Goal: Complete application form: Complete application form

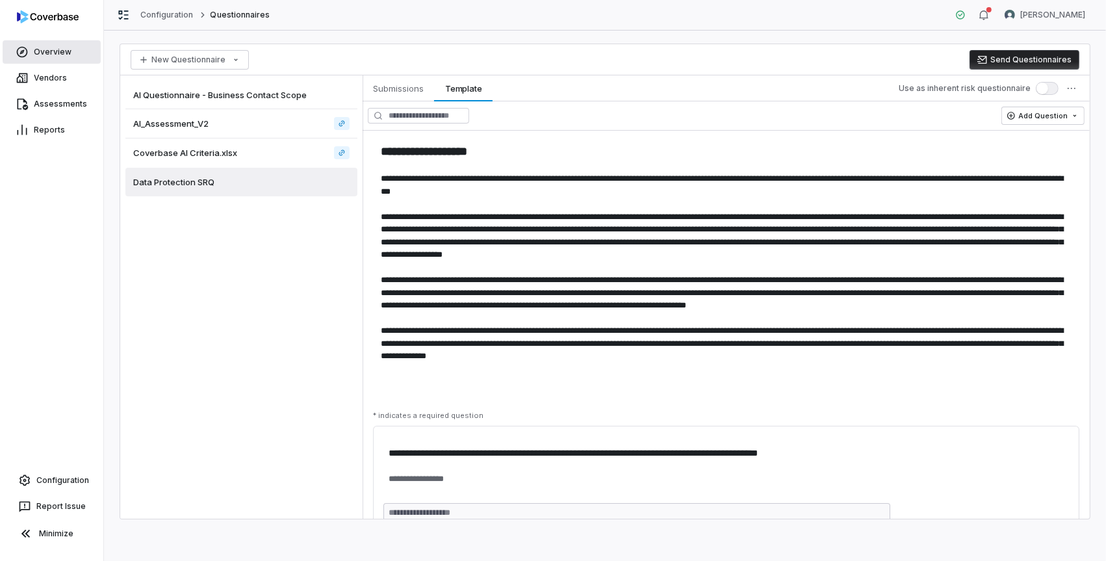
drag, startPoint x: 52, startPoint y: 53, endPoint x: 65, endPoint y: 43, distance: 16.6
click at [52, 53] on link "Overview" at bounding box center [52, 51] width 98 height 23
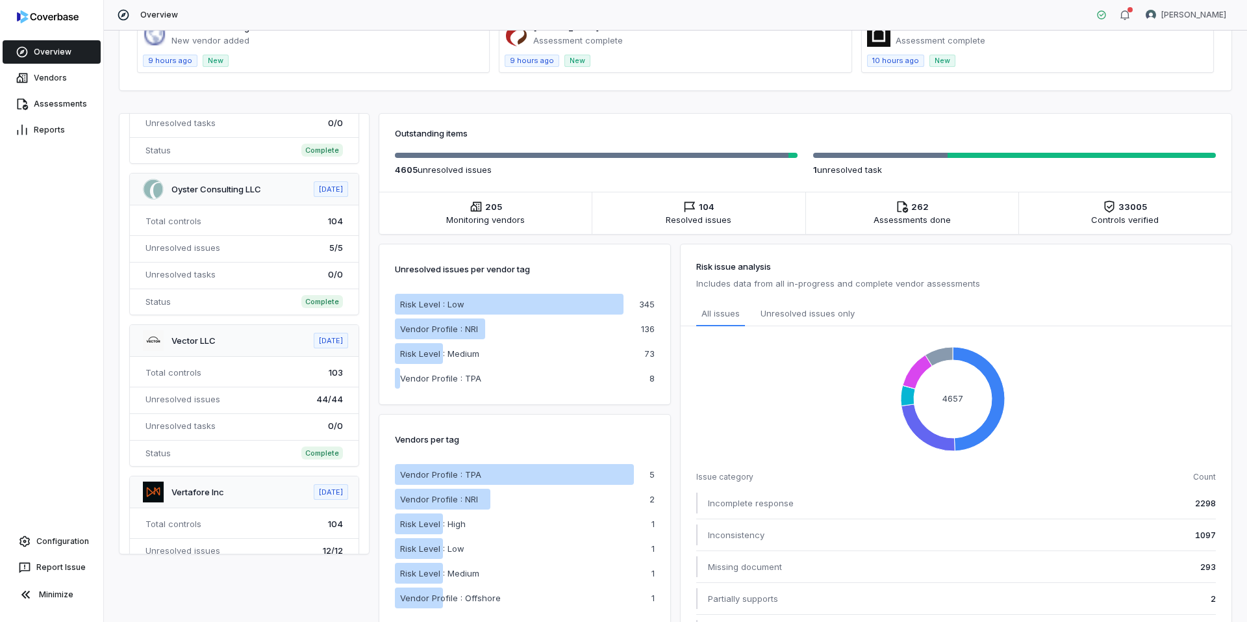
scroll to position [195, 0]
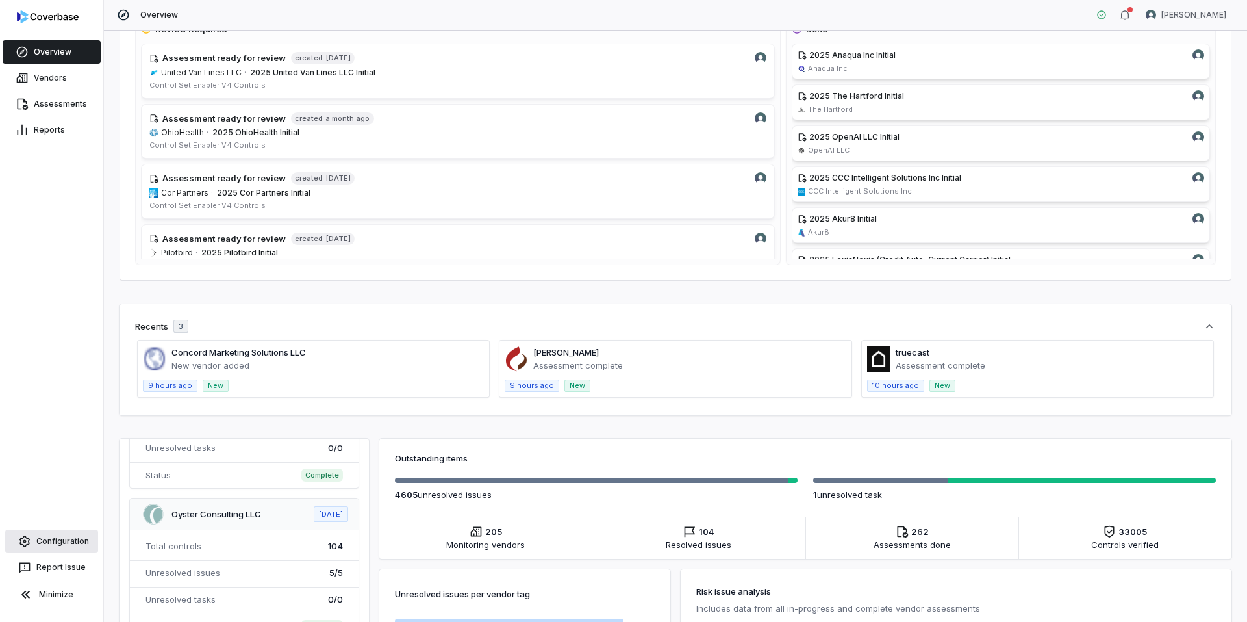
click at [71, 547] on link "Configuration" at bounding box center [51, 540] width 93 height 23
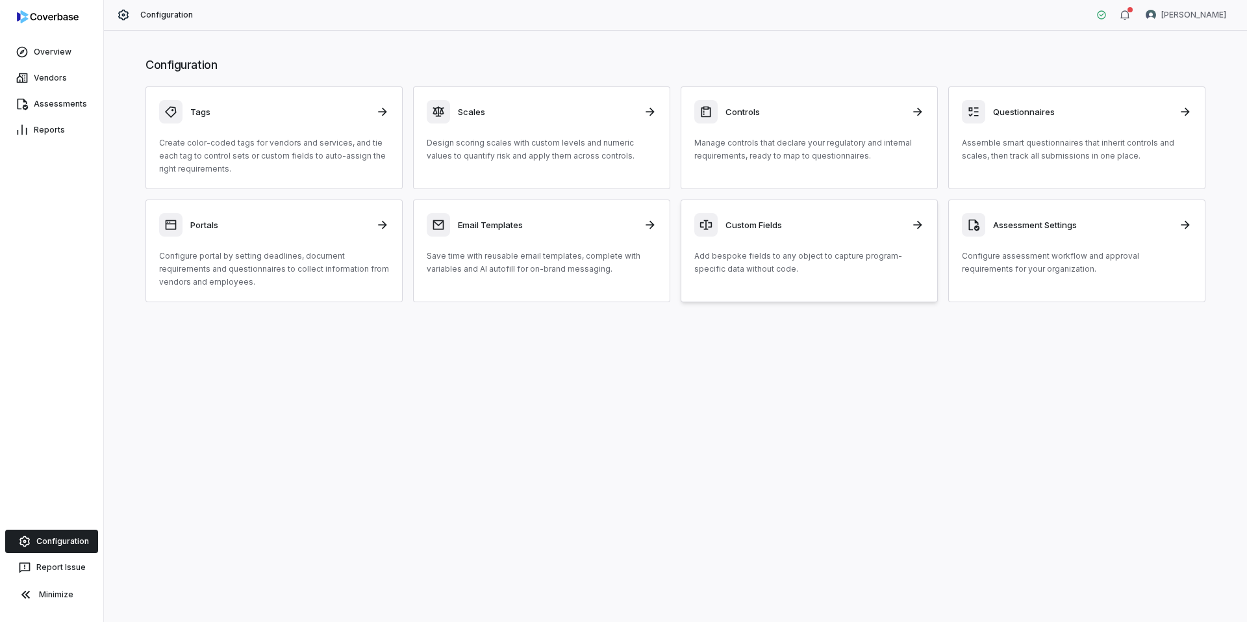
click at [821, 278] on link "Custom Fields Add bespoke fields to any object to capture program-specific data…" at bounding box center [809, 250] width 257 height 103
click at [1037, 260] on p "Configure assessment workflow and approval requirements for your organization." at bounding box center [1077, 262] width 230 height 26
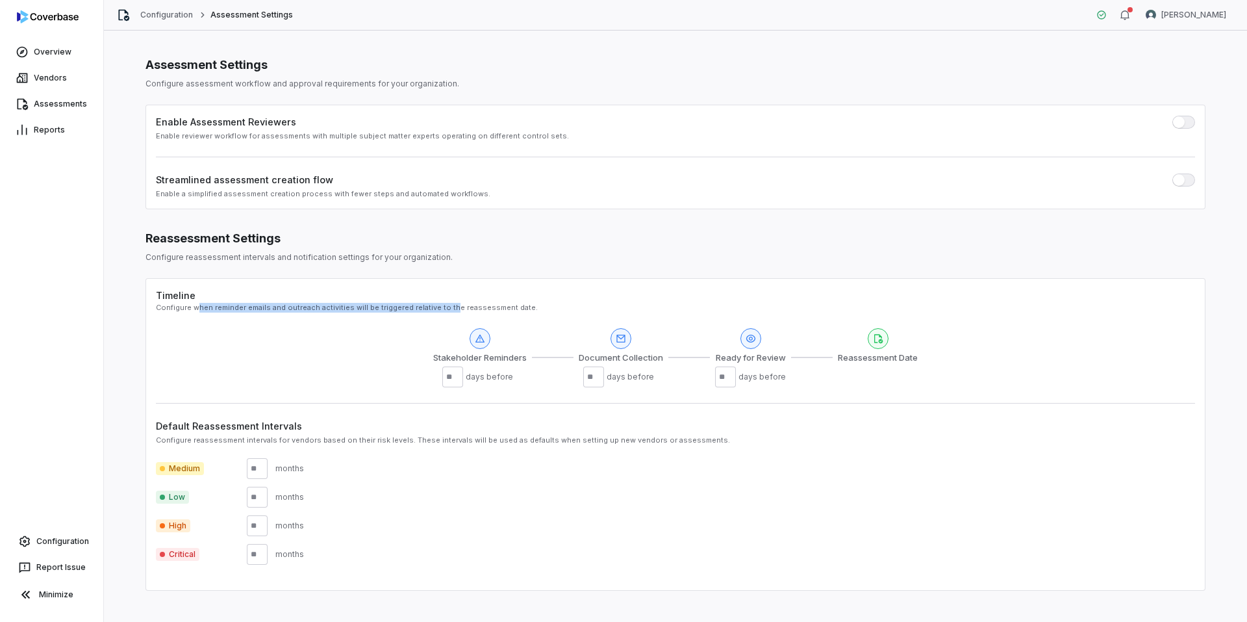
drag, startPoint x: 199, startPoint y: 308, endPoint x: 450, endPoint y: 303, distance: 250.8
click at [450, 303] on div "Configure when reminder emails and outreach activities will be triggered relati…" at bounding box center [675, 308] width 1039 height 10
click at [348, 262] on div "Reassessment Settings Configure reassessment intervals and notification setting…" at bounding box center [676, 410] width 1060 height 361
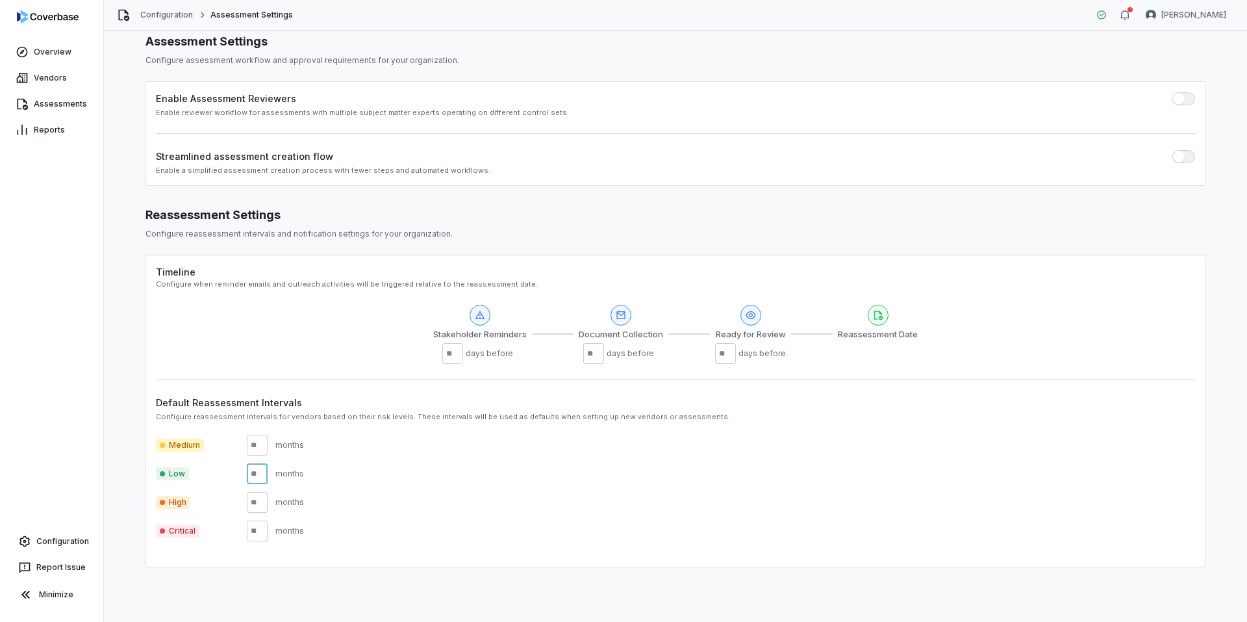
drag, startPoint x: 263, startPoint y: 474, endPoint x: 239, endPoint y: 474, distance: 24.0
click at [239, 474] on div "Low months" at bounding box center [675, 473] width 1039 height 21
type input "**"
click at [263, 500] on input "number" at bounding box center [257, 502] width 21 height 21
click at [260, 500] on input "*" at bounding box center [257, 502] width 21 height 21
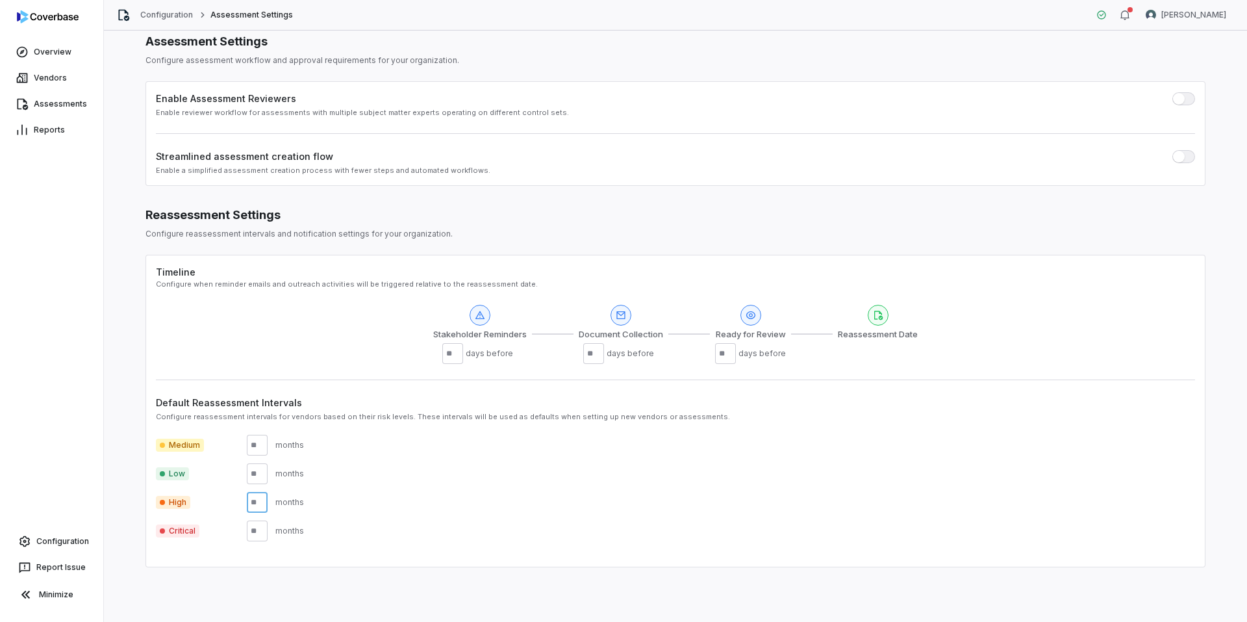
type input "**"
click at [260, 533] on input "number" at bounding box center [257, 530] width 21 height 21
type input "**"
click at [256, 441] on input "number" at bounding box center [257, 445] width 21 height 21
type input "**"
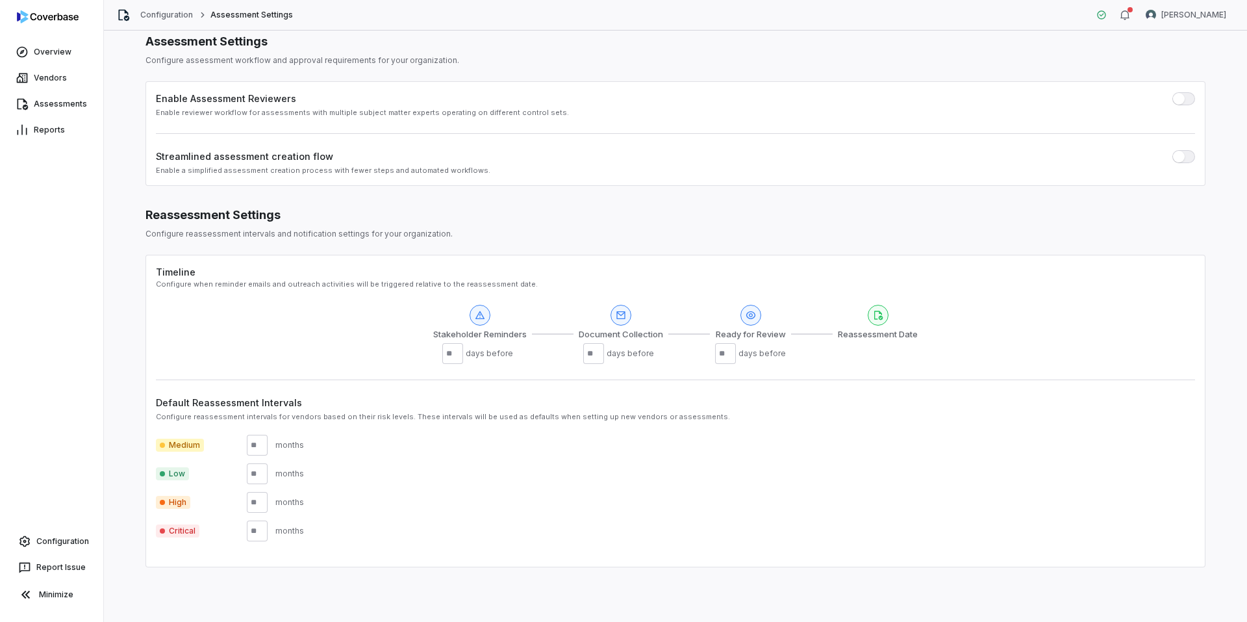
click at [372, 405] on label "Default Reassessment Intervals" at bounding box center [675, 403] width 1039 height 14
click at [370, 407] on label "Default Reassessment Intervals" at bounding box center [675, 403] width 1039 height 14
drag, startPoint x: 218, startPoint y: 285, endPoint x: 455, endPoint y: 286, distance: 236.5
click at [455, 286] on div "Configure when reminder emails and outreach activities will be triggered relati…" at bounding box center [675, 284] width 1039 height 10
click at [279, 421] on div "Configure reassessment intervals for vendors based on their risk levels. These …" at bounding box center [675, 417] width 1039 height 10
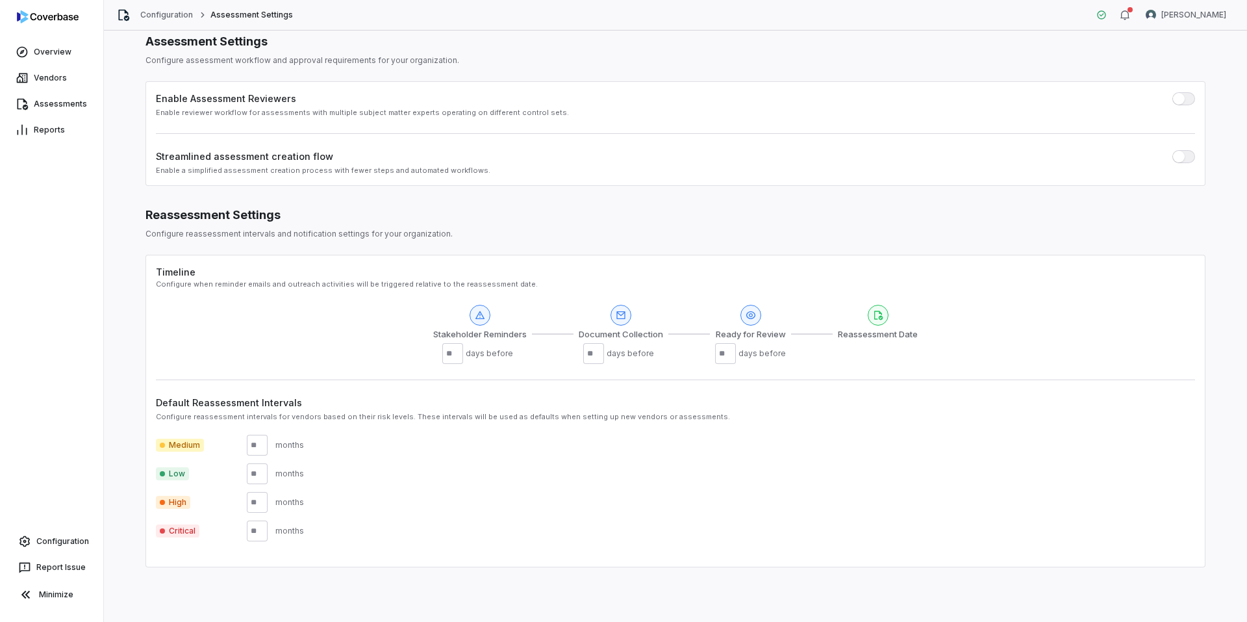
click at [260, 218] on div "Reassessment Settings" at bounding box center [676, 215] width 1060 height 17
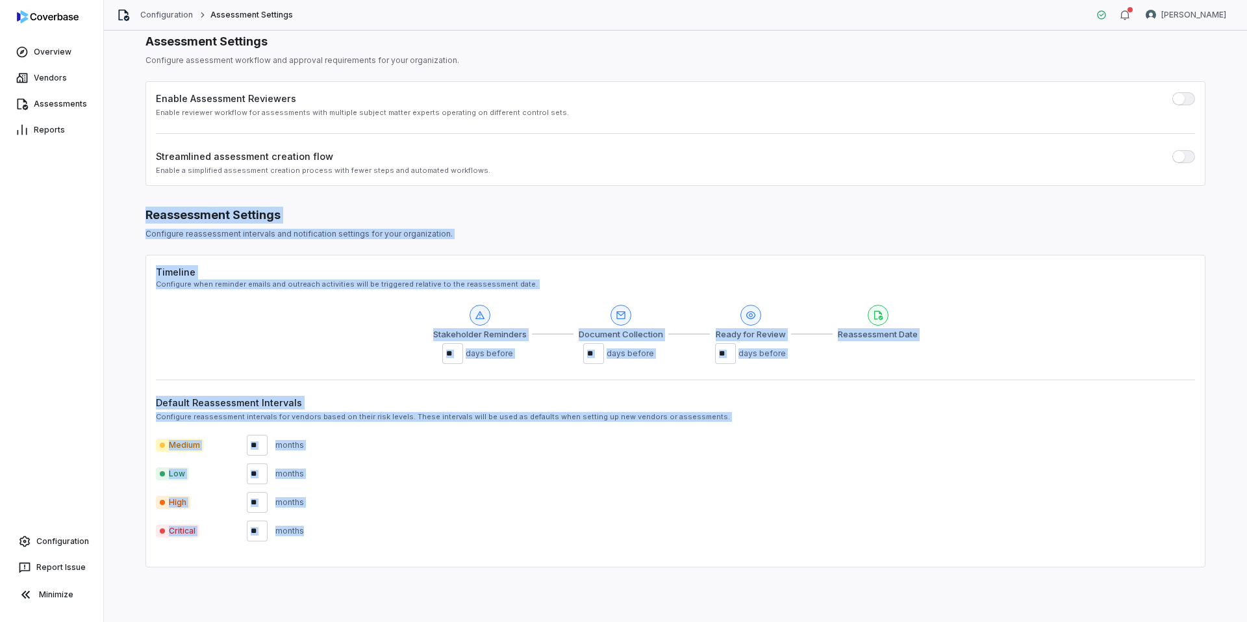
drag, startPoint x: 146, startPoint y: 214, endPoint x: 560, endPoint y: 544, distance: 529.3
click at [560, 544] on div "Reassessment Settings Configure reassessment intervals and notification setting…" at bounding box center [676, 387] width 1060 height 361
click at [353, 349] on div "Stakeholder Reminders ** days before Document Collection ** days before Ready f…" at bounding box center [675, 335] width 1039 height 60
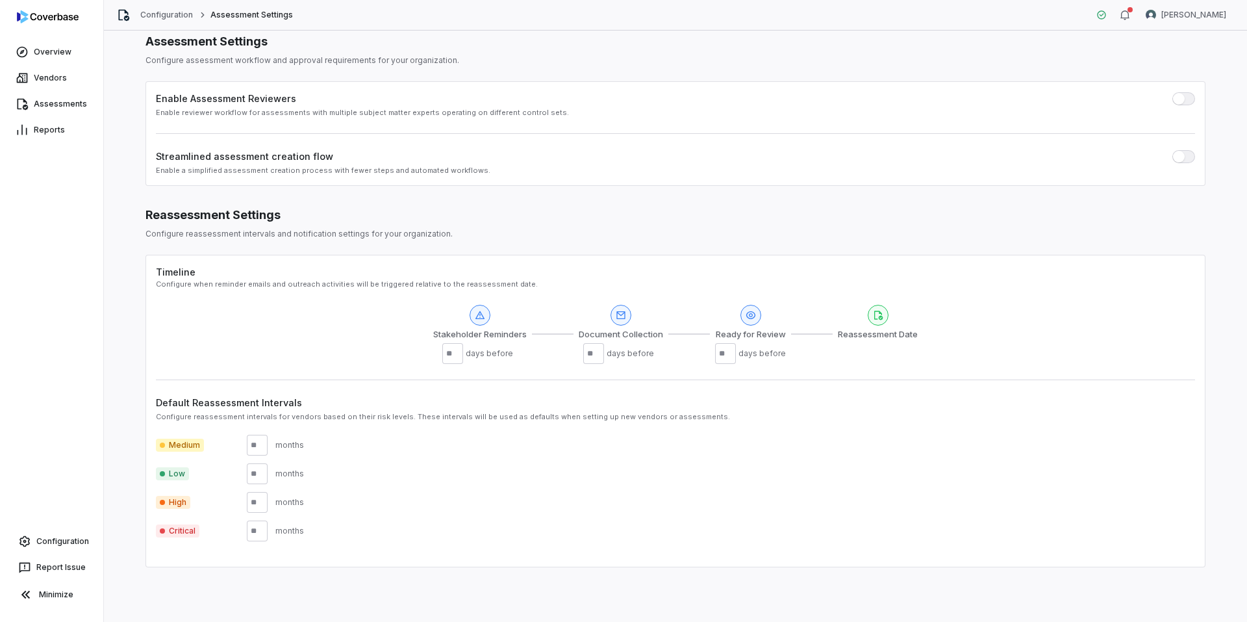
click at [626, 335] on span "Document Collection" at bounding box center [621, 334] width 84 height 13
drag, startPoint x: 656, startPoint y: 335, endPoint x: 592, endPoint y: 333, distance: 63.7
click at [592, 333] on span "Document Collection" at bounding box center [621, 334] width 84 height 13
click at [698, 299] on div "Timeline Configure when reminder emails and outreach activities will be trigger…" at bounding box center [675, 314] width 1039 height 99
drag, startPoint x: 164, startPoint y: 402, endPoint x: 496, endPoint y: 409, distance: 332.7
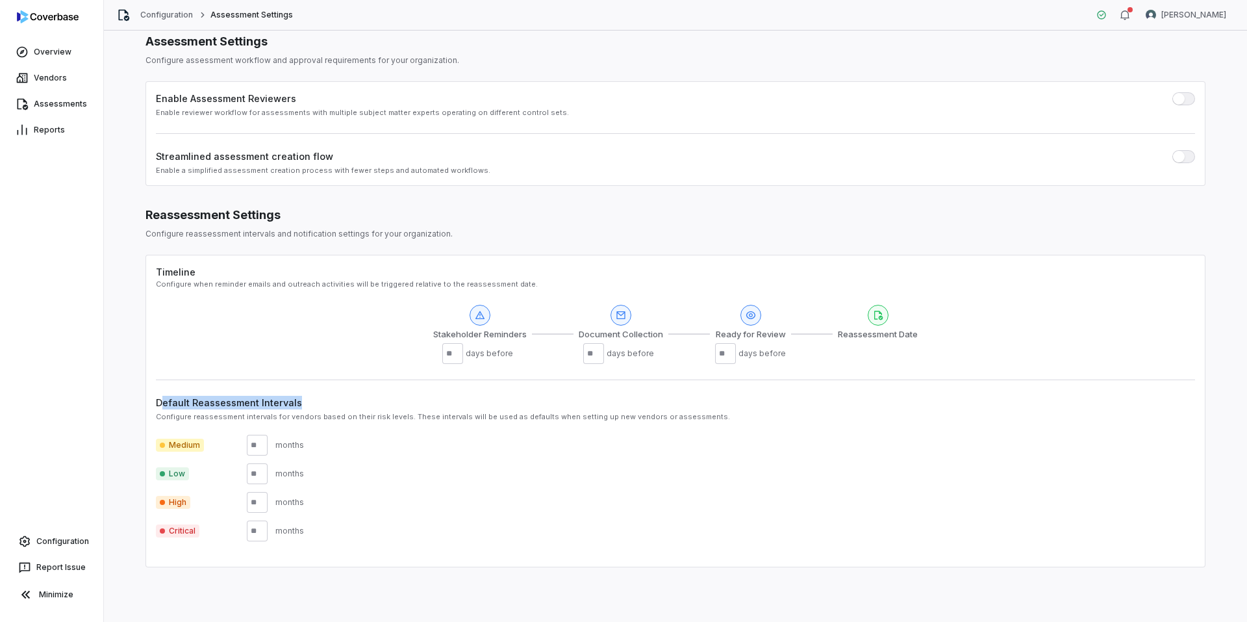
click at [496, 409] on label "Default Reassessment Intervals" at bounding box center [675, 403] width 1039 height 14
click at [423, 413] on div "Configure reassessment intervals for vendors based on their risk levels. These …" at bounding box center [675, 417] width 1039 height 10
click at [53, 542] on link "Configuration" at bounding box center [51, 542] width 93 height 23
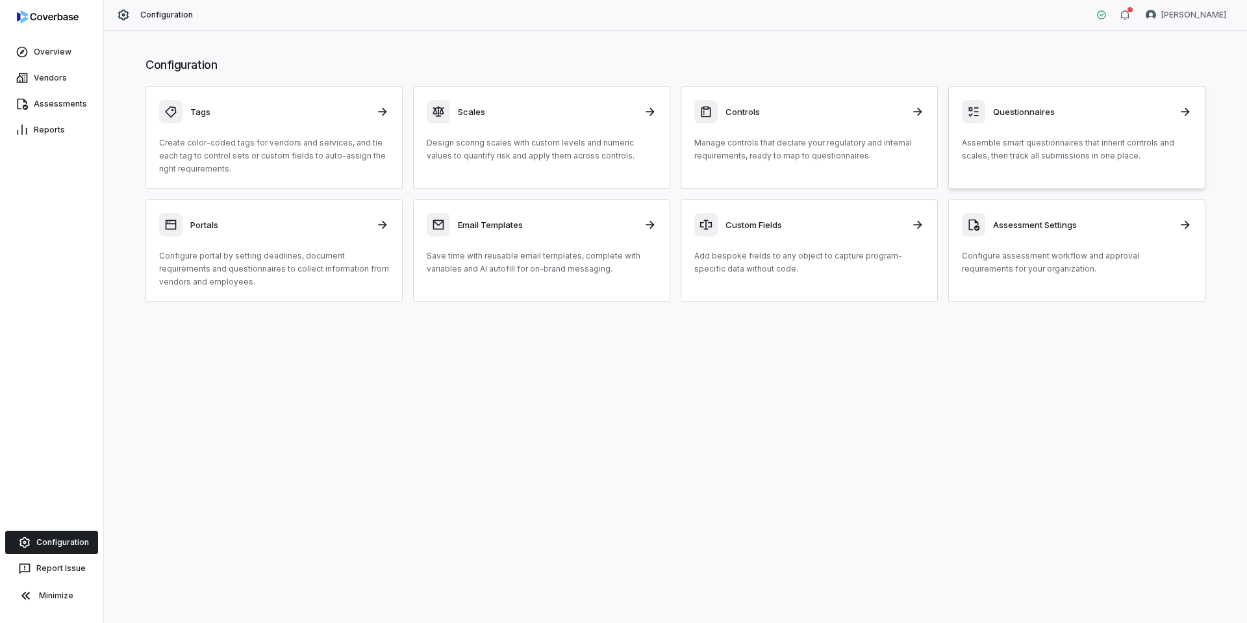
click at [1032, 141] on p "Assemble smart questionnaires that inherit controls and scales, then track all …" at bounding box center [1077, 149] width 230 height 26
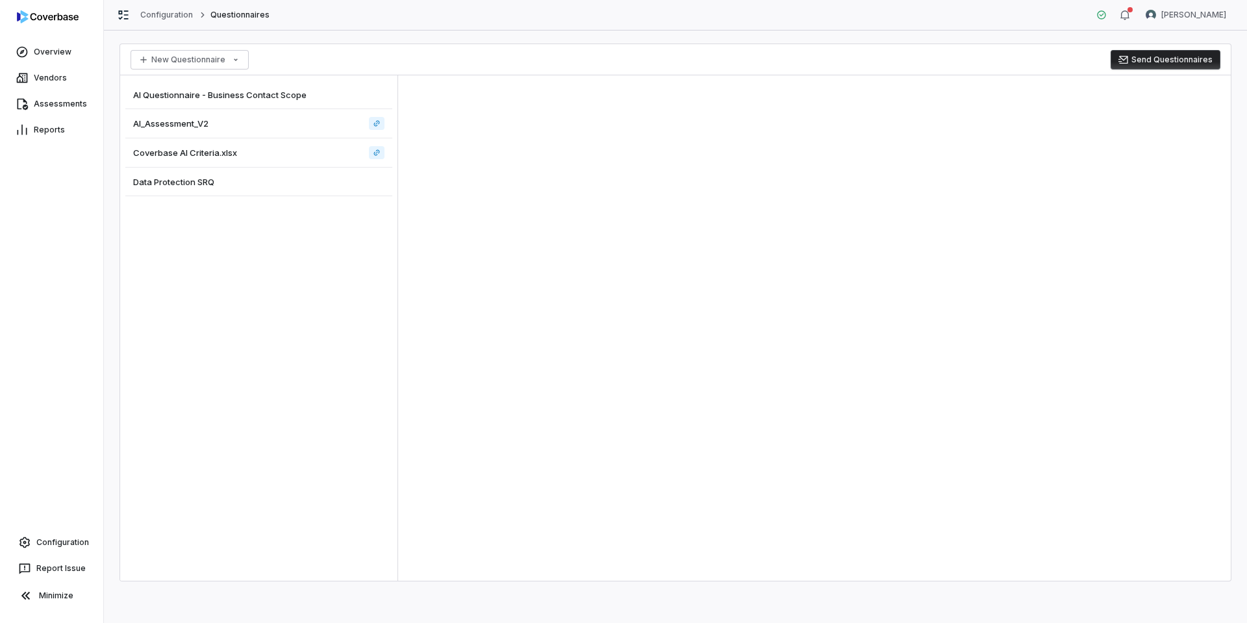
click at [179, 181] on span "Data Protection SRQ" at bounding box center [173, 182] width 81 height 12
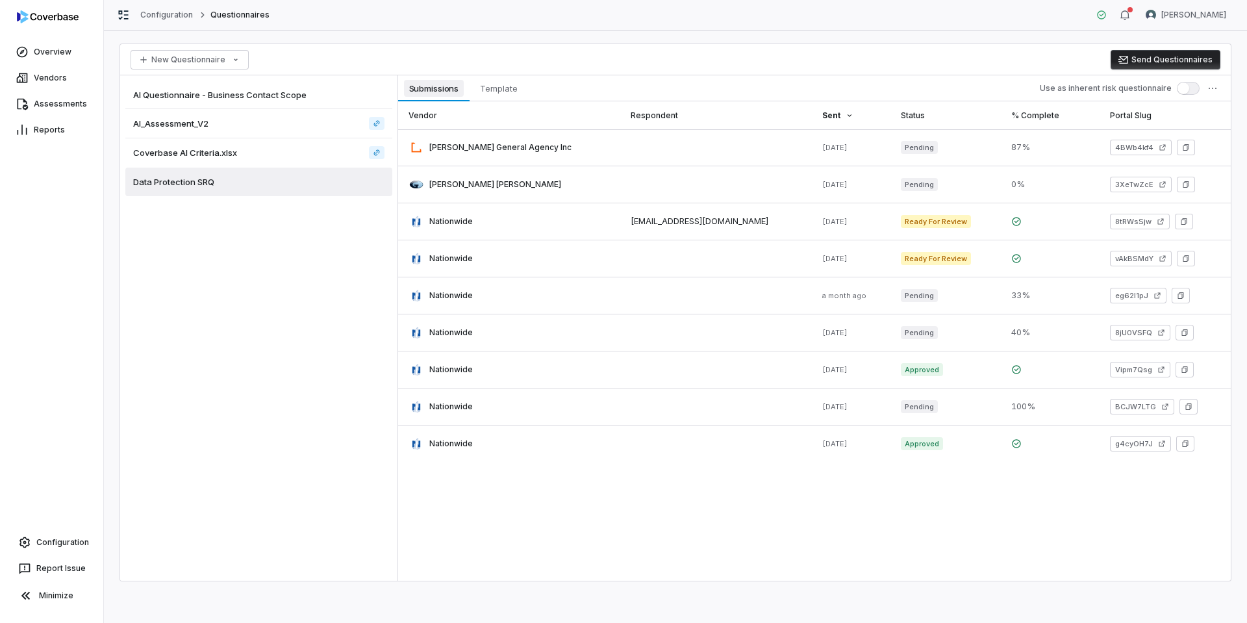
click at [448, 86] on span "Submissions" at bounding box center [434, 88] width 60 height 17
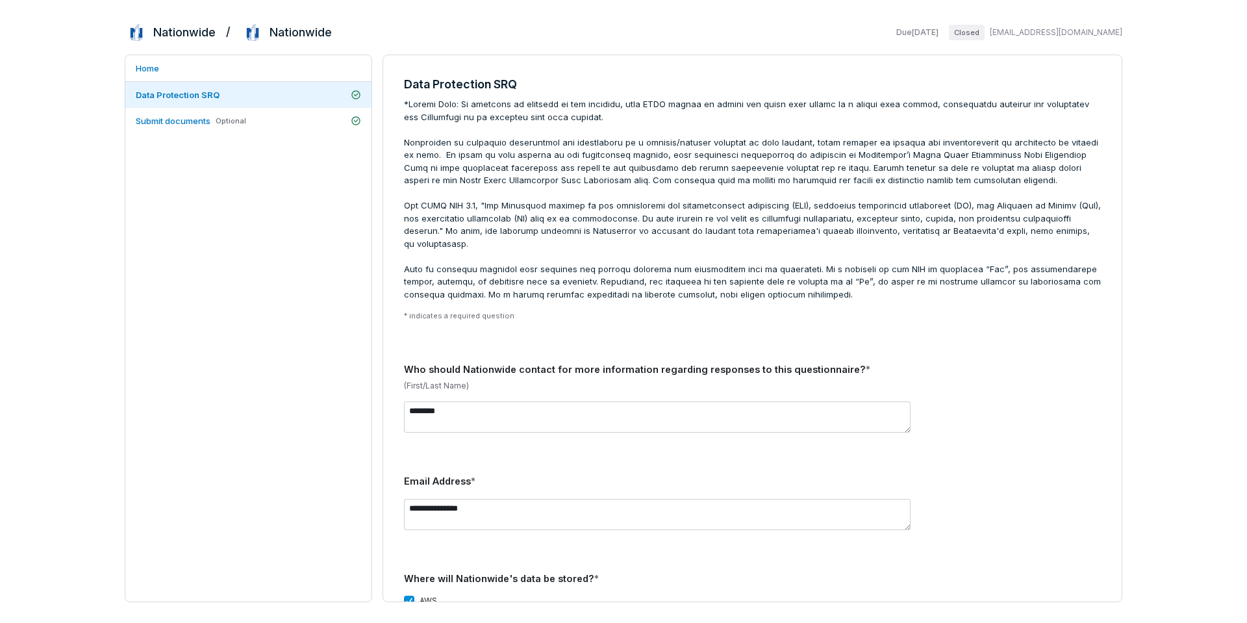
click at [539, 149] on span at bounding box center [752, 199] width 697 height 203
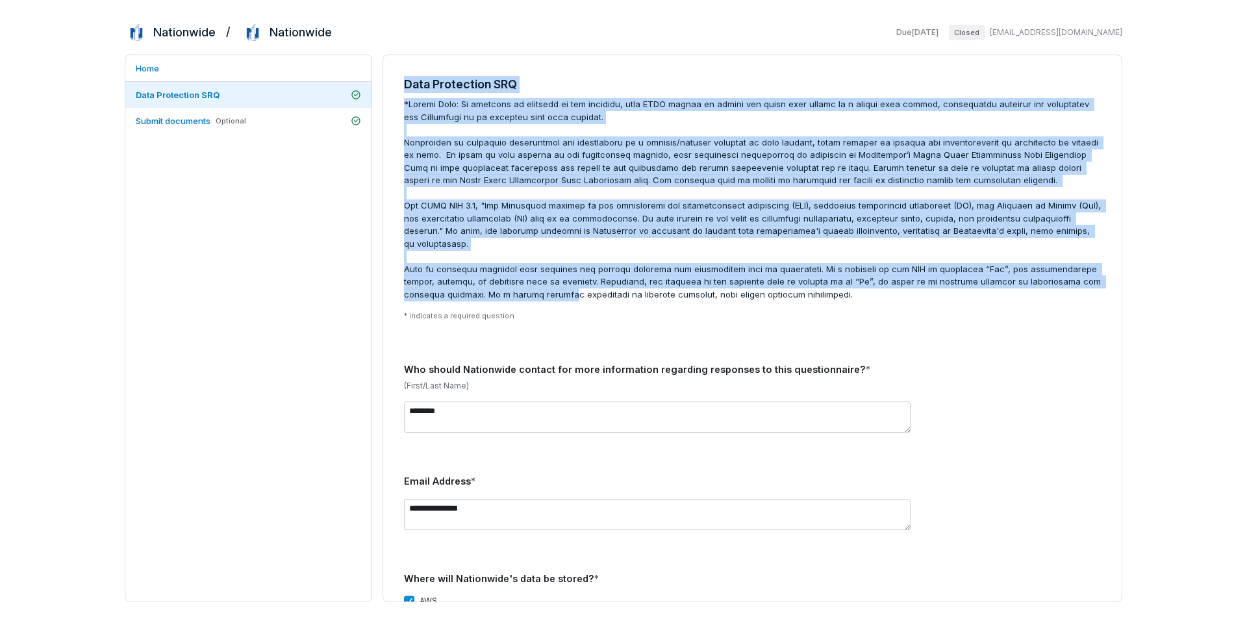
drag, startPoint x: 461, startPoint y: 101, endPoint x: 561, endPoint y: 275, distance: 201.1
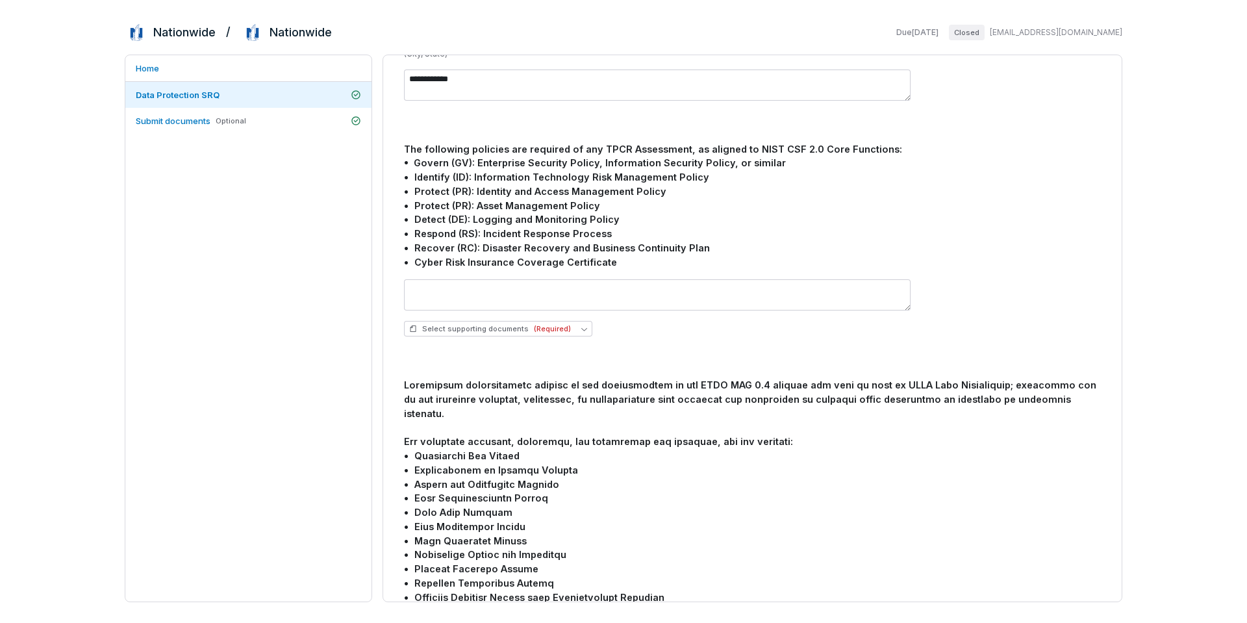
scroll to position [1039, 0]
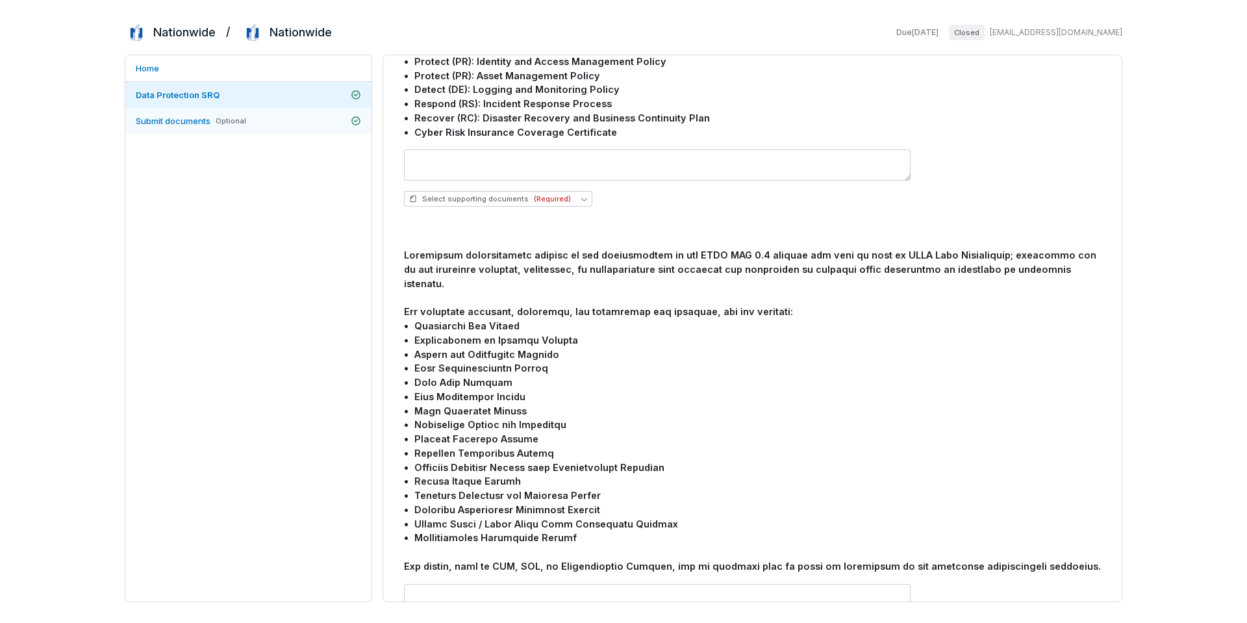
click at [183, 121] on span "Submit documents" at bounding box center [173, 121] width 75 height 10
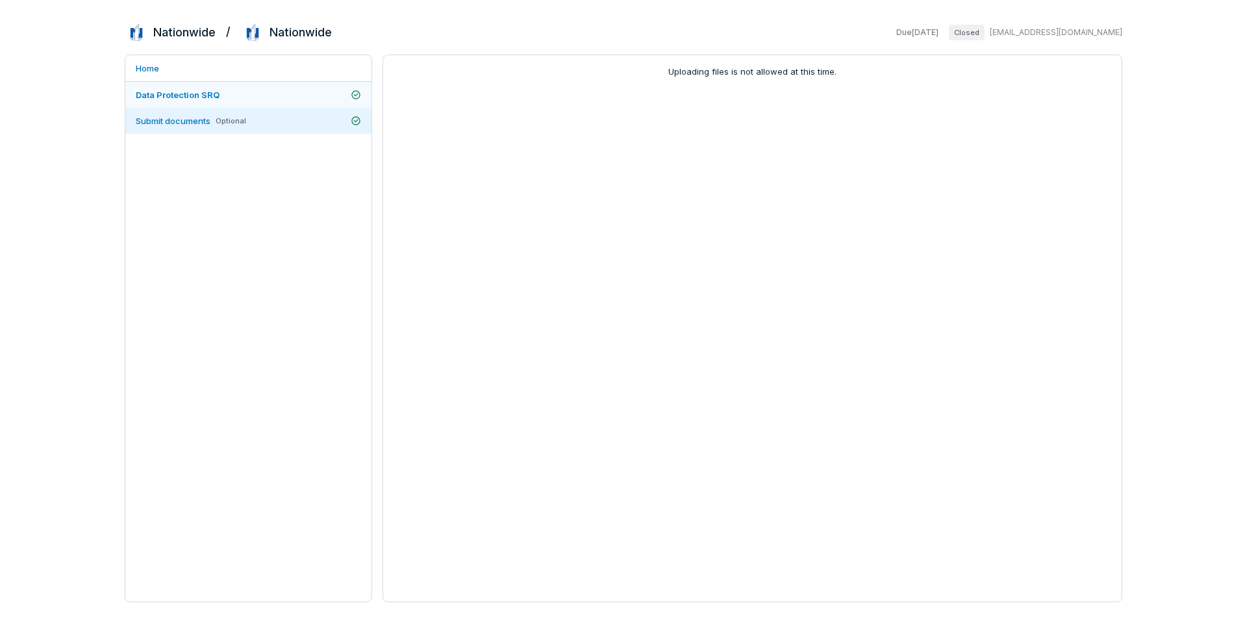
click at [260, 90] on link "Data Protection SRQ" at bounding box center [248, 95] width 246 height 26
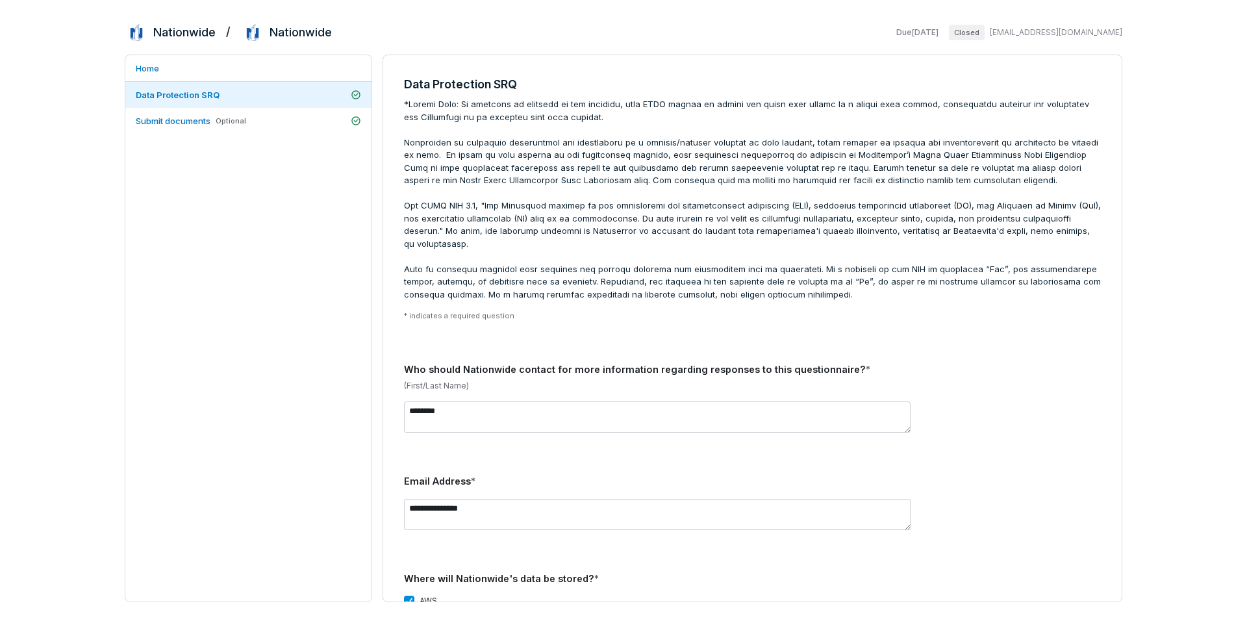
click at [279, 248] on div "Home Data Protection SRQ Submit documents Optional" at bounding box center [249, 329] width 248 height 548
drag, startPoint x: 134, startPoint y: 35, endPoint x: 383, endPoint y: 44, distance: 248.9
click at [370, 35] on div "Nationwide / Nationwide Due Jul 1, 2025 Closed weilbn1@nationwide.com" at bounding box center [624, 32] width 998 height 23
click at [542, 222] on span at bounding box center [752, 199] width 697 height 203
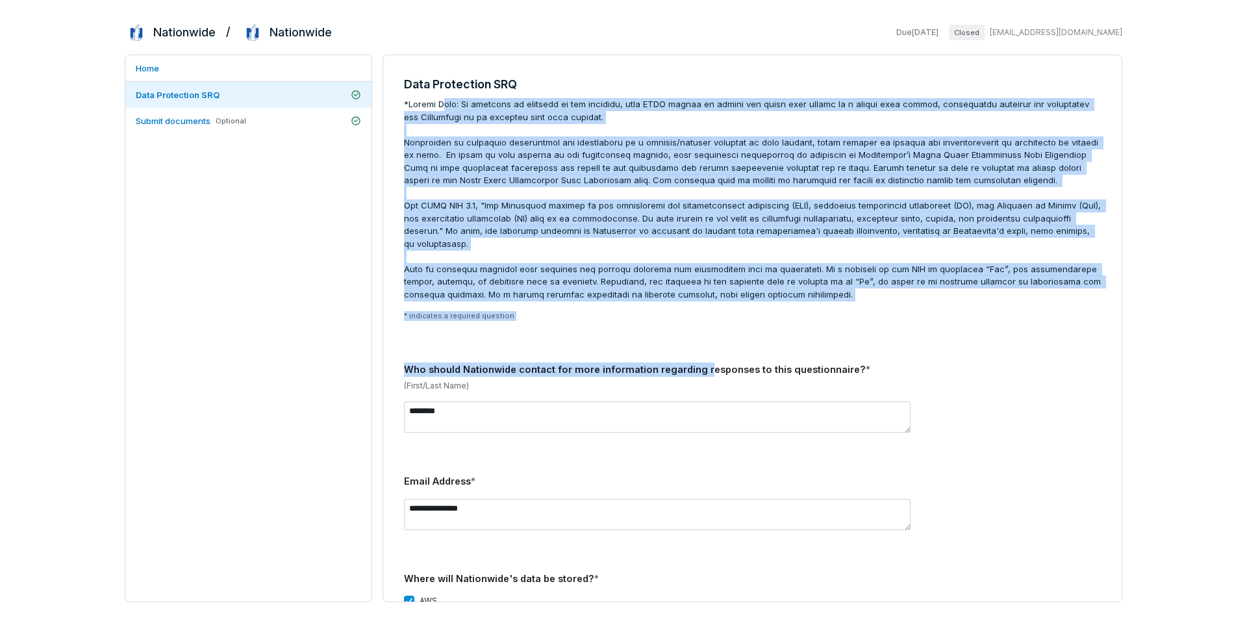
drag, startPoint x: 445, startPoint y: 99, endPoint x: 707, endPoint y: 363, distance: 371.6
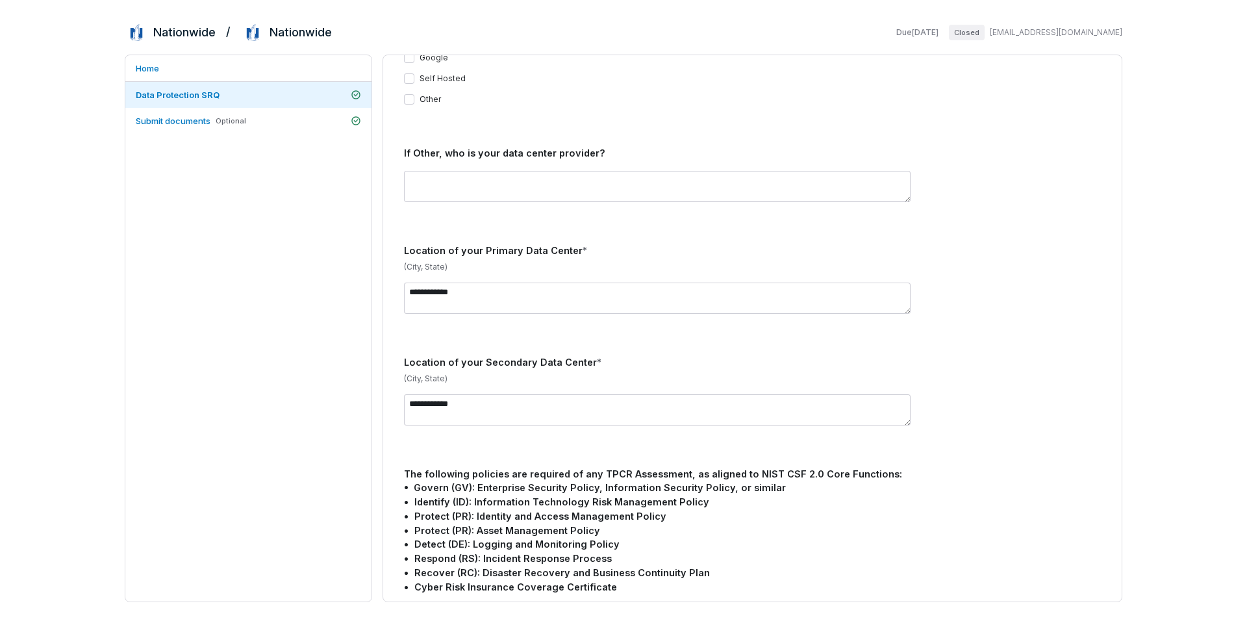
scroll to position [455, 0]
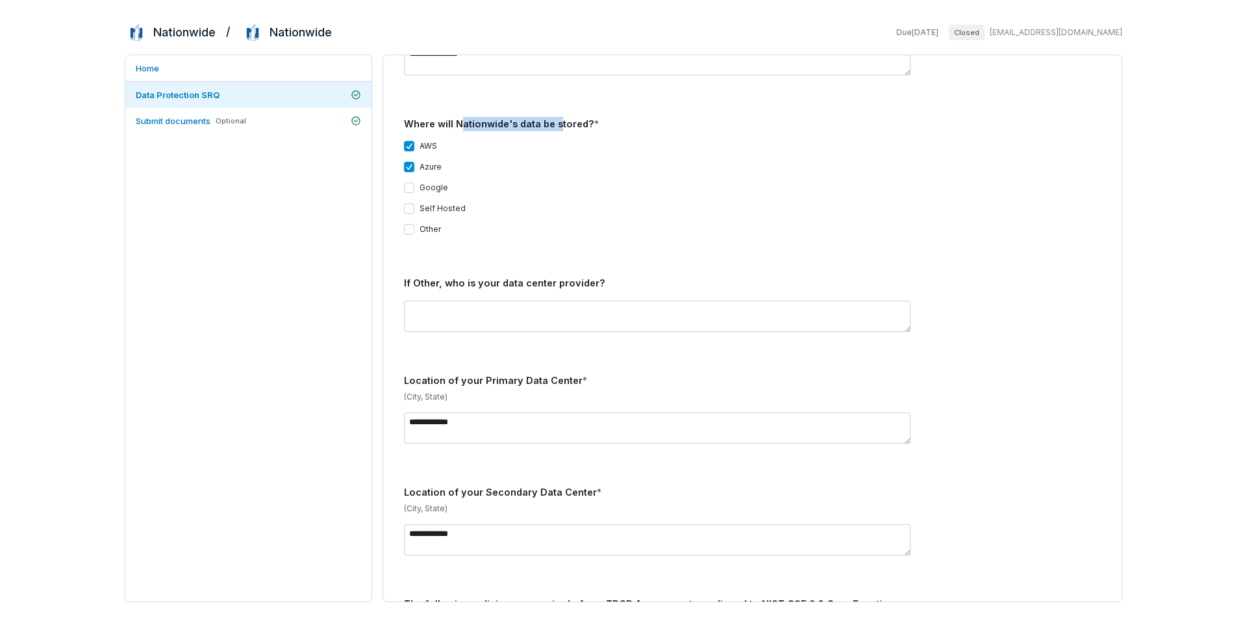
drag, startPoint x: 486, startPoint y: 108, endPoint x: 579, endPoint y: 114, distance: 93.1
click at [579, 117] on div "Where will Nationwide's data be stored? *" at bounding box center [752, 124] width 697 height 14
drag, startPoint x: 300, startPoint y: 184, endPoint x: 297, endPoint y: 178, distance: 7.3
click at [299, 184] on div "Home Data Protection SRQ Submit documents Optional" at bounding box center [249, 329] width 248 height 548
